Goal: Transaction & Acquisition: Purchase product/service

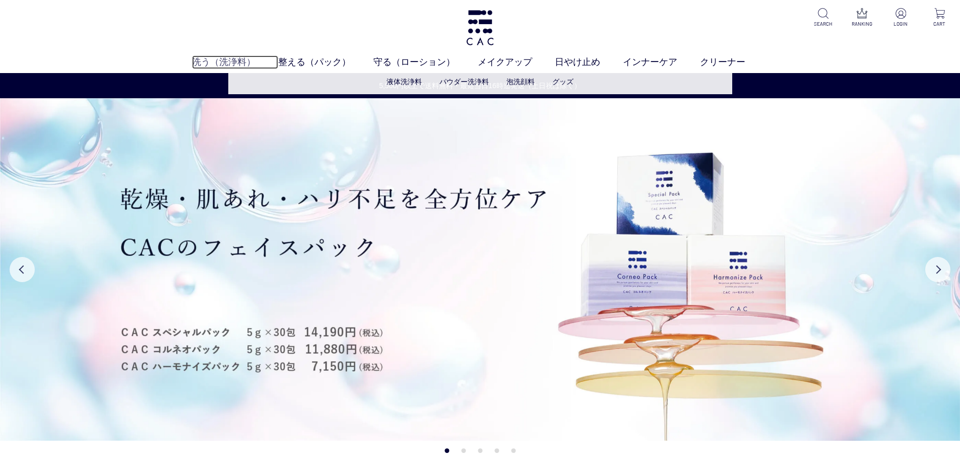
click at [217, 65] on link "洗う（洗浄料）" at bounding box center [235, 62] width 86 height 14
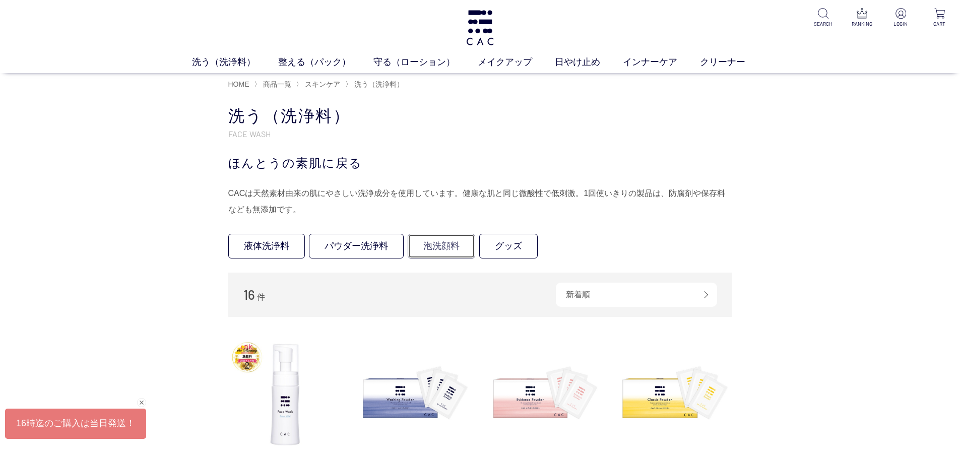
click at [448, 246] on link "泡洗顔料" at bounding box center [442, 246] width 68 height 25
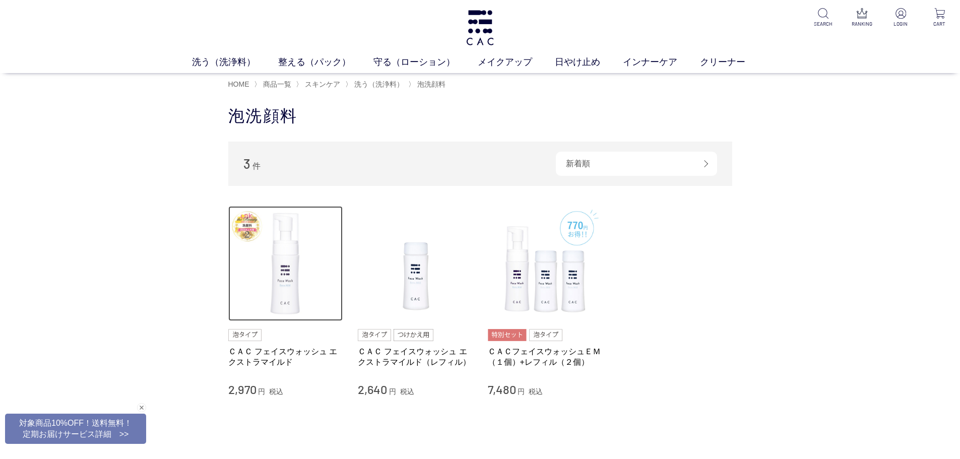
click at [283, 296] on img at bounding box center [285, 263] width 115 height 115
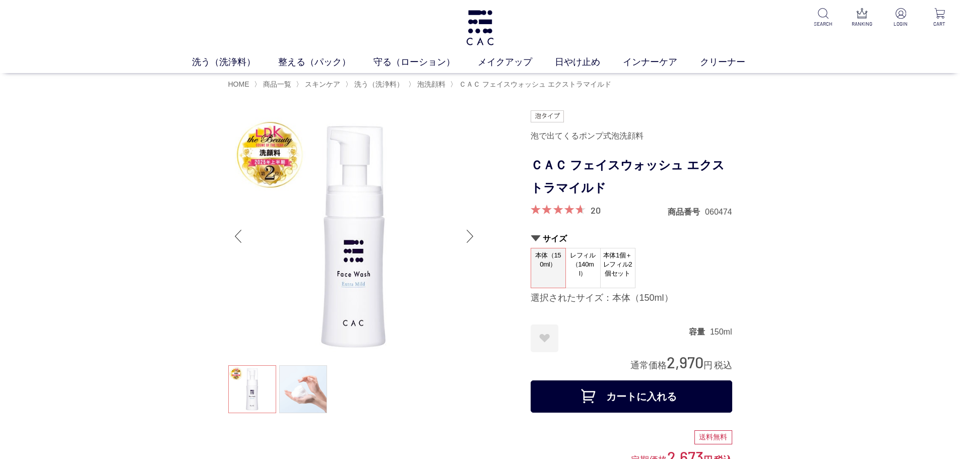
drag, startPoint x: 235, startPoint y: 312, endPoint x: 71, endPoint y: 24, distance: 331.4
click at [73, 26] on div "洗う（洗浄料） 液体洗浄料 パウダー洗浄料 泡洗顔料 グッズ 整える（パック） フェイスパック ヘアパック 守る（ローション） 保湿化粧水 柔軟化粧水 美容液…" at bounding box center [480, 36] width 960 height 73
click at [472, 22] on img at bounding box center [480, 27] width 31 height 35
